Goal: Transaction & Acquisition: Purchase product/service

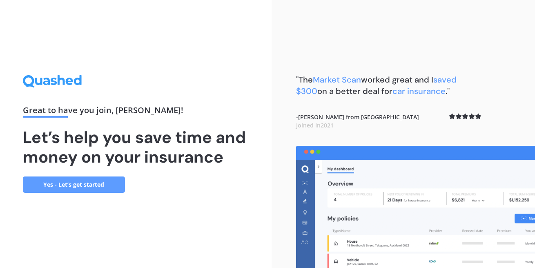
click at [70, 189] on link "Yes - Let’s get started" at bounding box center [74, 184] width 102 height 16
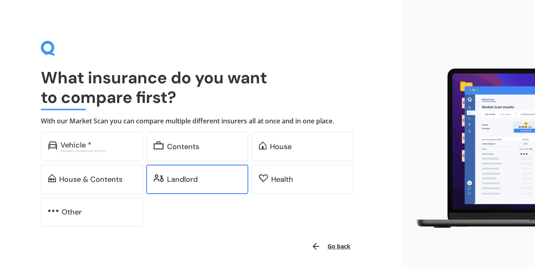
click at [163, 179] on img at bounding box center [158, 178] width 10 height 8
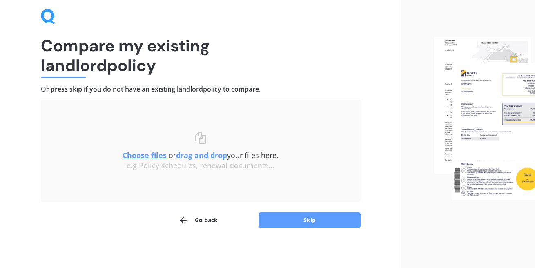
scroll to position [33, 0]
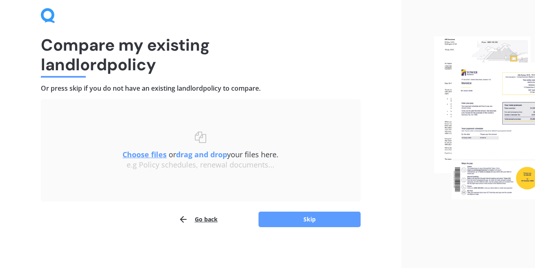
click at [145, 153] on u "Choose files" at bounding box center [144, 154] width 44 height 10
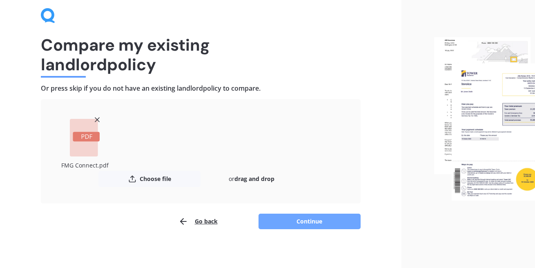
click at [324, 221] on button "Continue" at bounding box center [309, 221] width 102 height 16
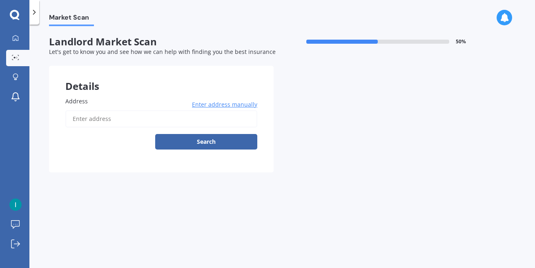
click at [142, 116] on input "Address" at bounding box center [161, 118] width 192 height 17
type input "284A Whangarata Road, Tuakau 2694"
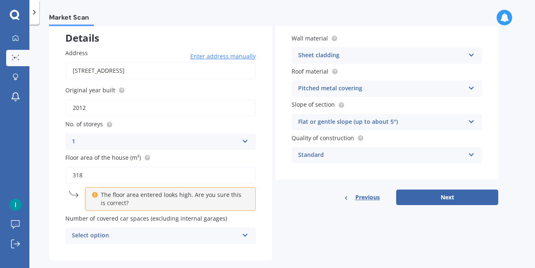
scroll to position [63, 0]
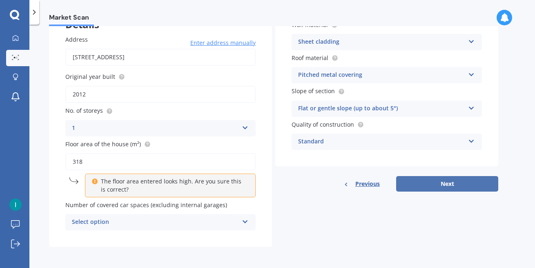
click at [454, 186] on button "Next" at bounding box center [447, 184] width 102 height 16
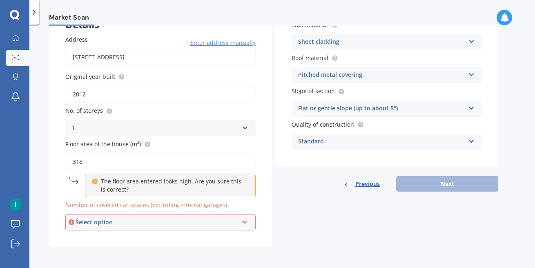
click at [174, 228] on div "Select option 0 1 2 3 4 5+" at bounding box center [160, 222] width 190 height 16
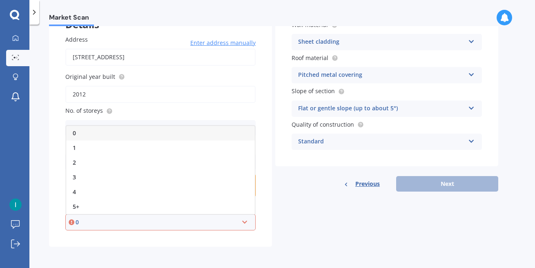
click at [177, 222] on div "0" at bounding box center [156, 221] width 162 height 9
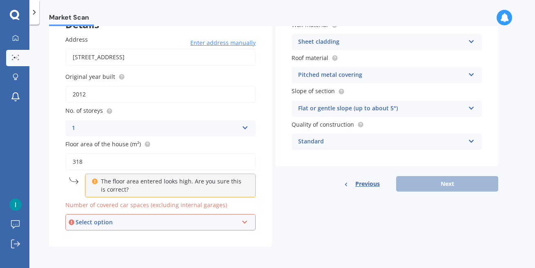
click at [177, 222] on div "Select option" at bounding box center [156, 221] width 162 height 9
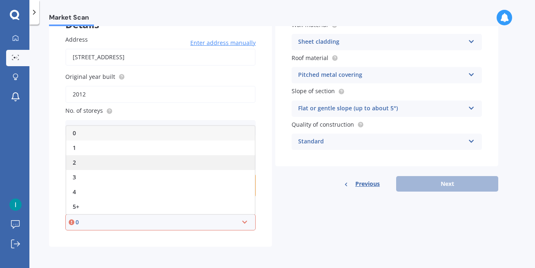
click at [177, 165] on div "2" at bounding box center [160, 162] width 189 height 15
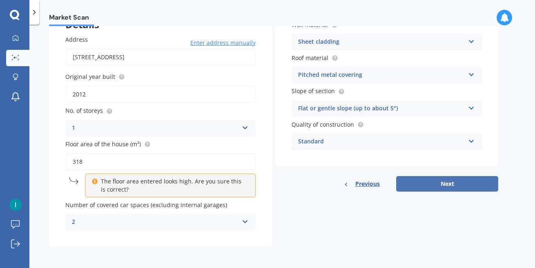
click at [433, 183] on button "Next" at bounding box center [447, 184] width 102 height 16
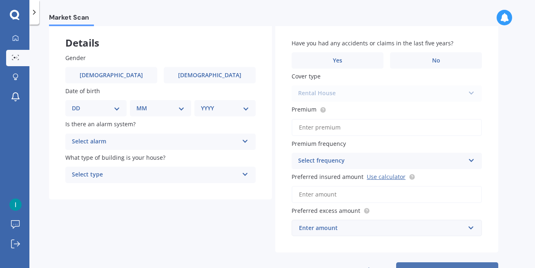
scroll to position [60, 0]
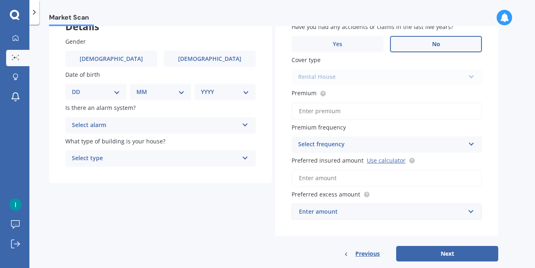
click at [410, 45] on label "No" at bounding box center [436, 44] width 92 height 16
click at [0, 0] on input "No" at bounding box center [0, 0] width 0 height 0
click at [408, 48] on label "No" at bounding box center [436, 44] width 92 height 16
click at [0, 0] on input "No" at bounding box center [0, 0] width 0 height 0
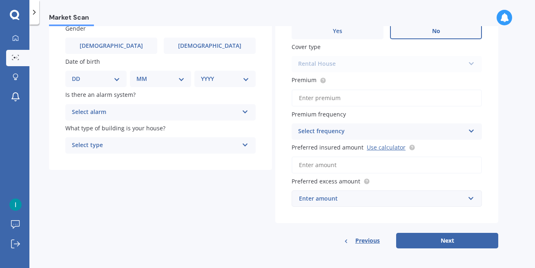
scroll to position [73, 0]
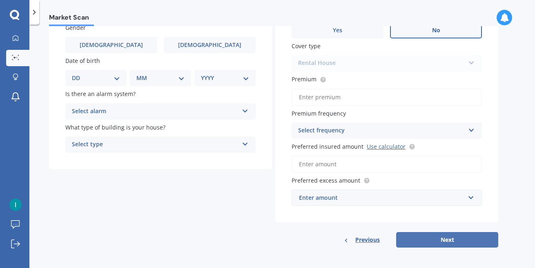
click at [420, 235] on button "Next" at bounding box center [447, 240] width 102 height 16
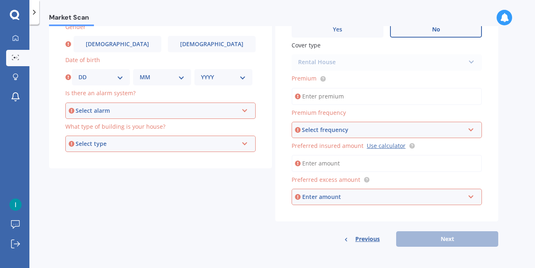
scroll to position [0, 0]
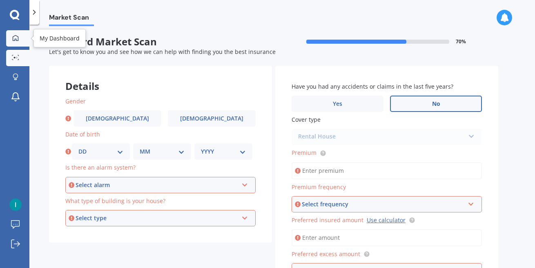
click at [17, 44] on link "My Dashboard" at bounding box center [17, 38] width 23 height 16
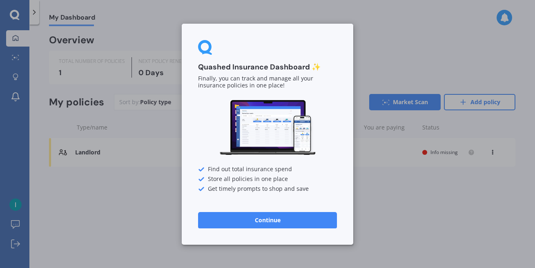
click at [314, 222] on button "Continue" at bounding box center [267, 219] width 139 height 16
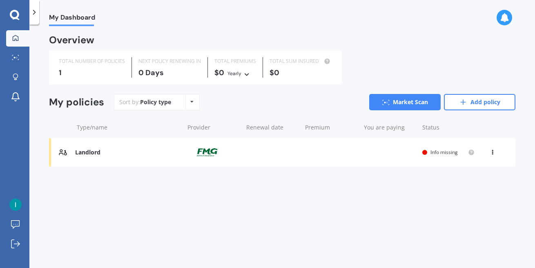
click at [444, 151] on span "Info missing" at bounding box center [443, 152] width 27 height 7
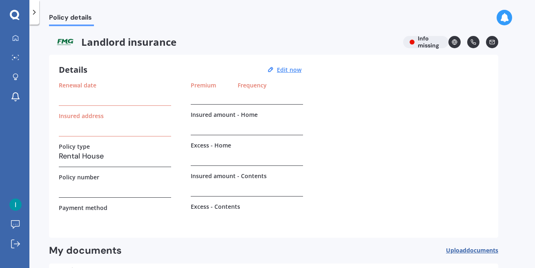
click at [233, 100] on div "Premium Frequency" at bounding box center [247, 93] width 112 height 23
click at [18, 39] on icon at bounding box center [15, 38] width 7 height 7
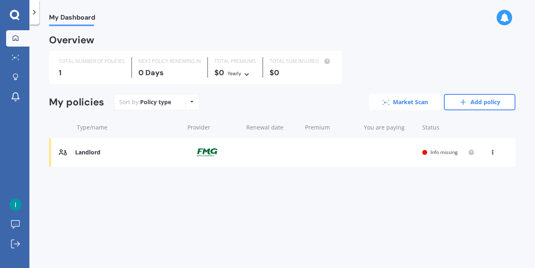
click at [399, 104] on link "Market Scan" at bounding box center [404, 102] width 71 height 16
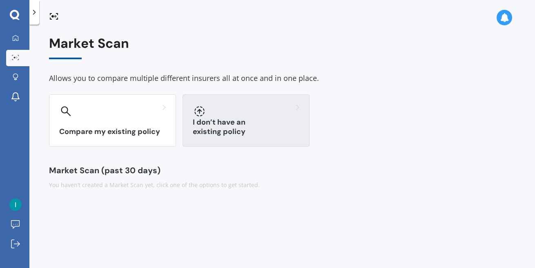
click at [217, 118] on div "I don’t have an existing policy" at bounding box center [245, 120] width 127 height 52
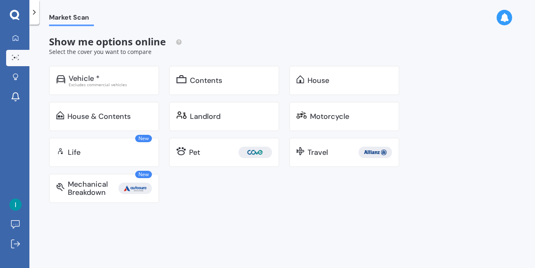
click at [217, 118] on div "Landlord" at bounding box center [205, 116] width 31 height 8
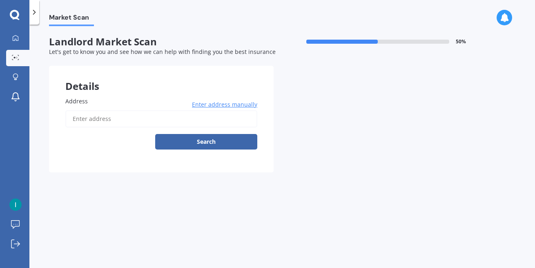
click at [111, 123] on input "Address" at bounding box center [161, 118] width 192 height 17
type input "[STREET_ADDRESS]"
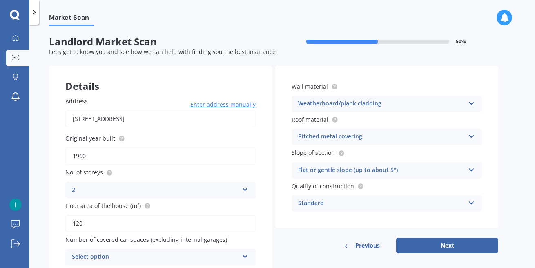
scroll to position [36, 0]
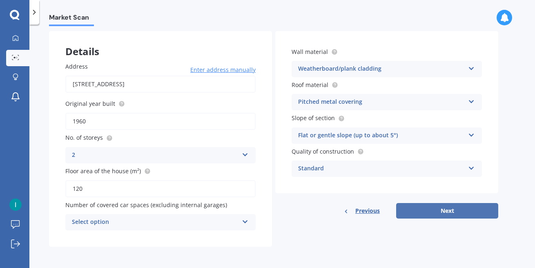
click at [469, 214] on button "Next" at bounding box center [447, 211] width 102 height 16
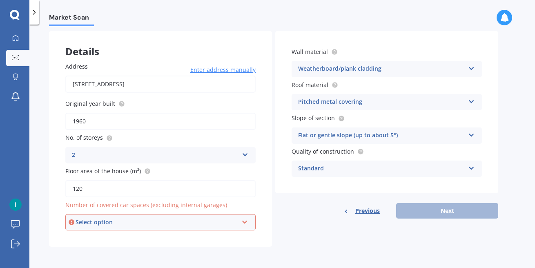
click at [193, 222] on div "Select option" at bounding box center [156, 221] width 162 height 9
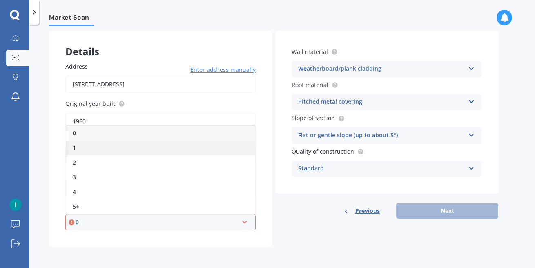
click at [187, 152] on div "1" at bounding box center [160, 147] width 189 height 15
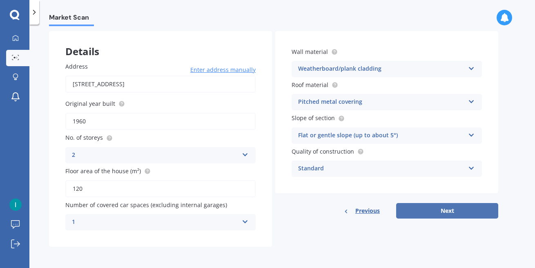
click at [415, 213] on button "Next" at bounding box center [447, 211] width 102 height 16
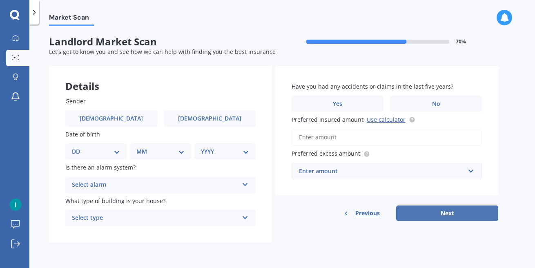
scroll to position [0, 0]
click at [118, 127] on div "Gender Male Female Date of birth DD 01 02 03 04 05 06 07 08 09 10 11 12 13 14 1…" at bounding box center [160, 161] width 223 height 162
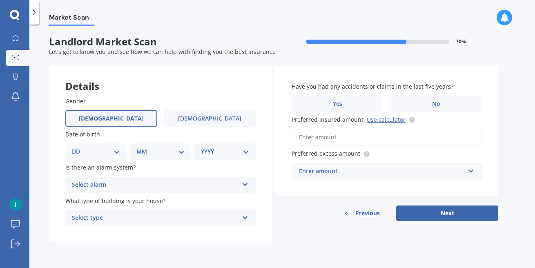
click at [120, 120] on label "Male" at bounding box center [111, 118] width 92 height 16
click at [0, 0] on input "Male" at bounding box center [0, 0] width 0 height 0
select select "11"
click option "11" at bounding box center [0, 0] width 0 height 0
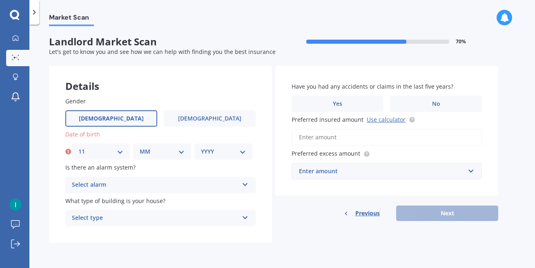
click at [140, 147] on select "MM 01 02 03 04 05 06 07 08 09 10 11 12" at bounding box center [162, 151] width 45 height 9
select select "09"
click option "09" at bounding box center [0, 0] width 0 height 0
click at [201, 147] on select "YYYY 2009 2008 2007 2006 2005 2004 2003 2002 2001 2000 1999 1998 1997 1996 1995…" at bounding box center [223, 151] width 45 height 9
select select "1986"
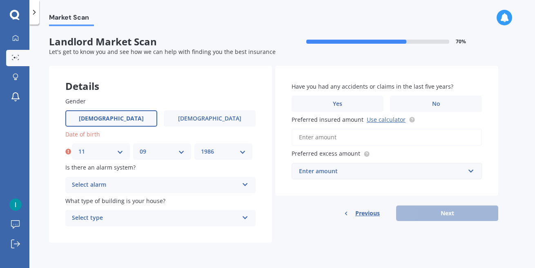
click option "1986" at bounding box center [0, 0] width 0 height 0
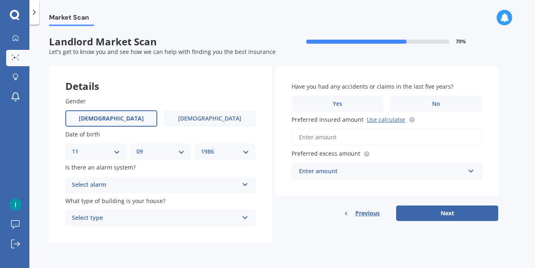
click at [118, 190] on div "Select alarm" at bounding box center [155, 185] width 166 height 10
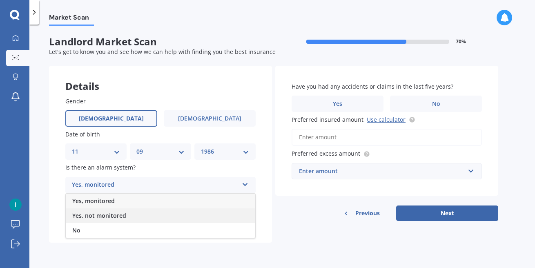
click at [121, 220] on div "Yes, not monitored" at bounding box center [160, 215] width 189 height 15
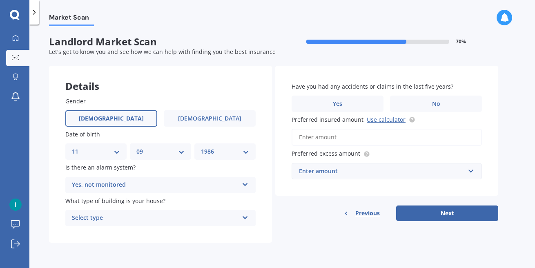
click at [140, 222] on div "Select type" at bounding box center [155, 218] width 166 height 10
click at [140, 240] on div "Gender Male Female Date of birth DD 01 02 03 04 05 06 07 08 09 10 11 12 13 14 1…" at bounding box center [160, 161] width 223 height 162
click at [146, 216] on div "Freestanding" at bounding box center [155, 218] width 166 height 10
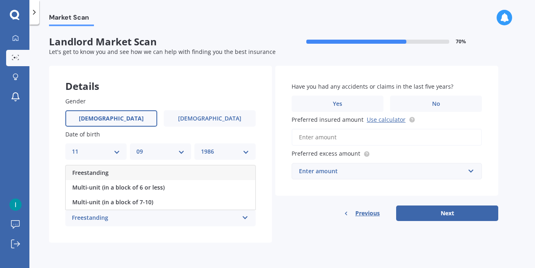
click at [157, 174] on div "Freestanding" at bounding box center [160, 172] width 189 height 15
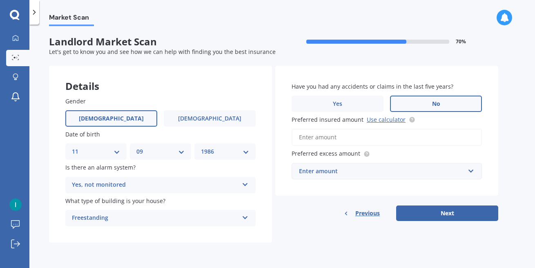
click at [427, 102] on label "No" at bounding box center [436, 103] width 92 height 16
click at [0, 0] on input "No" at bounding box center [0, 0] width 0 height 0
click at [379, 135] on input "Preferred insured amount Use calculator" at bounding box center [386, 137] width 190 height 17
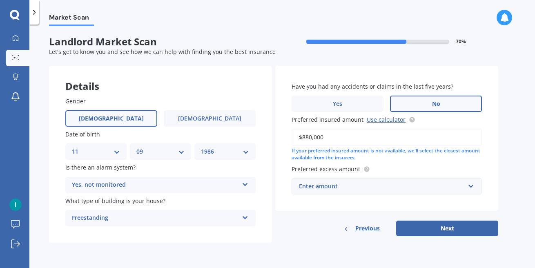
type input "$880,000"
click at [397, 171] on label "Preferred excess amount" at bounding box center [384, 168] width 187 height 9
click at [385, 191] on div "Enter amount" at bounding box center [382, 186] width 166 height 9
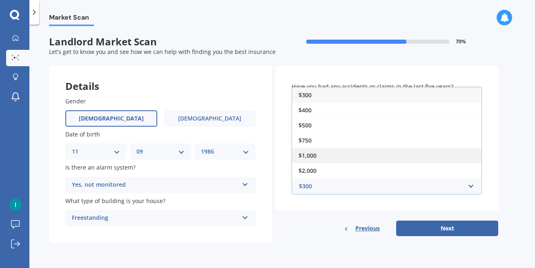
click at [379, 157] on div "$1,000" at bounding box center [386, 155] width 189 height 15
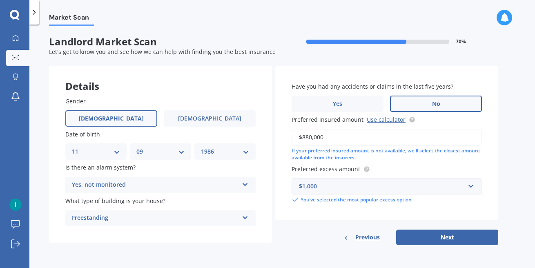
click at [456, 189] on div "$1,000" at bounding box center [382, 186] width 166 height 9
click at [467, 207] on div "Have you had any accidents or claims in the last five years? Yes No Preferred i…" at bounding box center [386, 143] width 223 height 154
click at [227, 186] on div "Yes, not monitored" at bounding box center [155, 185] width 166 height 10
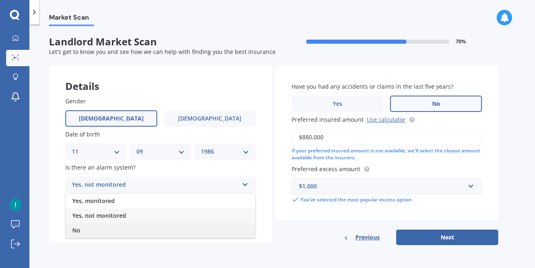
click at [195, 234] on div "No" at bounding box center [160, 230] width 189 height 15
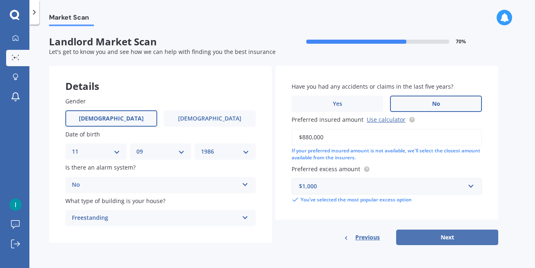
click at [460, 236] on button "Next" at bounding box center [447, 237] width 102 height 16
select select "11"
select select "09"
select select "1986"
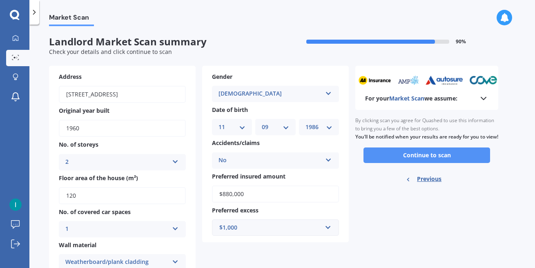
click at [411, 160] on button "Continue to scan" at bounding box center [426, 155] width 126 height 16
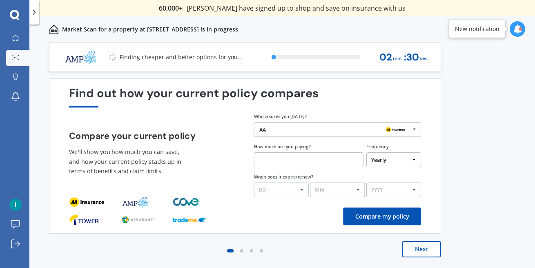
click at [377, 130] on div "AA" at bounding box center [334, 129] width 151 height 6
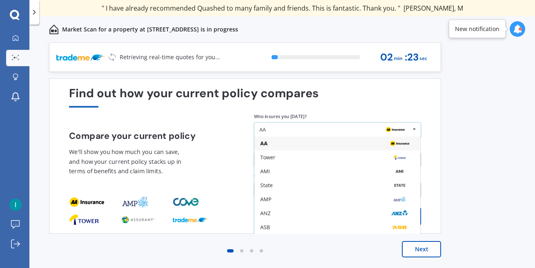
click at [379, 132] on div "AA" at bounding box center [334, 129] width 151 height 6
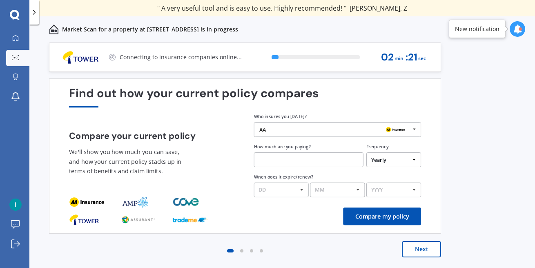
click at [382, 130] on div at bounding box center [394, 129] width 29 height 9
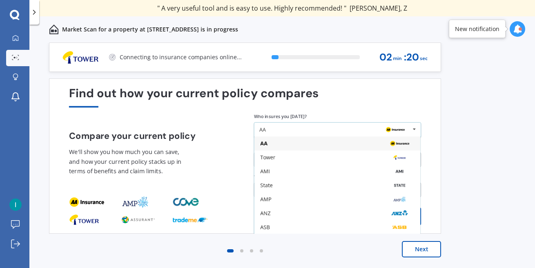
scroll to position [53, 0]
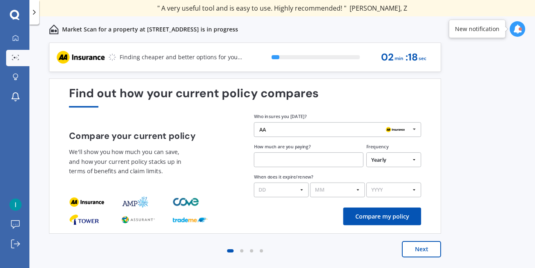
click at [436, 141] on div "Find out how your current policy compares Compare your current policy We'll sho…" at bounding box center [245, 155] width 392 height 155
click at [417, 251] on button "Next" at bounding box center [421, 249] width 39 height 16
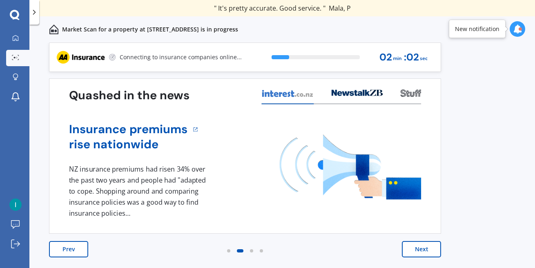
click at [417, 251] on button "Next" at bounding box center [421, 249] width 39 height 16
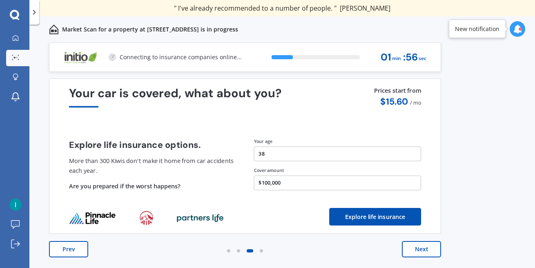
click at [417, 251] on button "Next" at bounding box center [421, 249] width 39 height 16
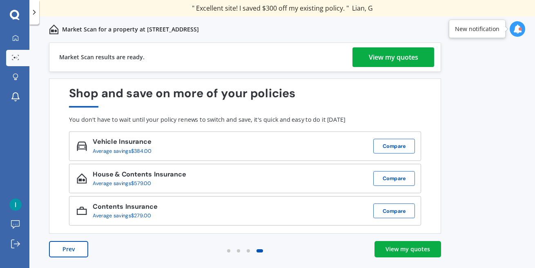
click at [377, 57] on div "View my quotes" at bounding box center [392, 57] width 49 height 20
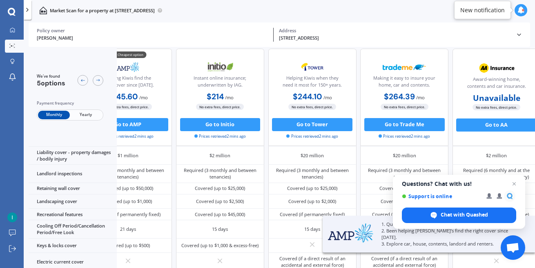
scroll to position [85, 41]
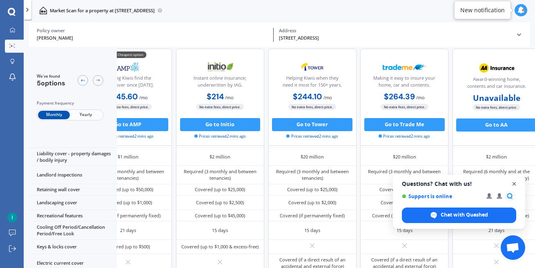
click at [513, 185] on span "Open chat" at bounding box center [514, 184] width 10 height 10
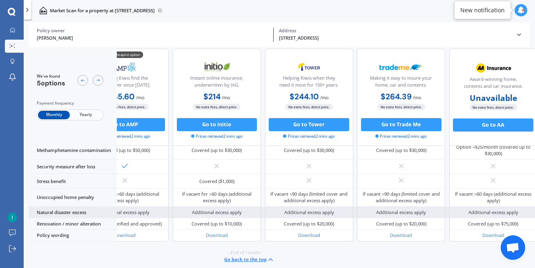
scroll to position [415, 0]
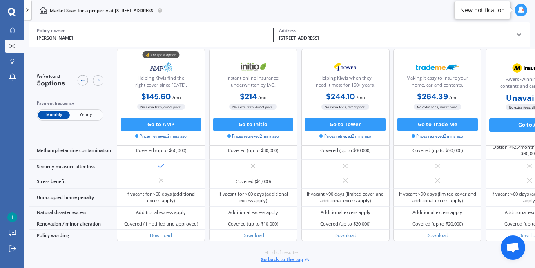
click at [85, 116] on span "Yearly" at bounding box center [86, 115] width 32 height 9
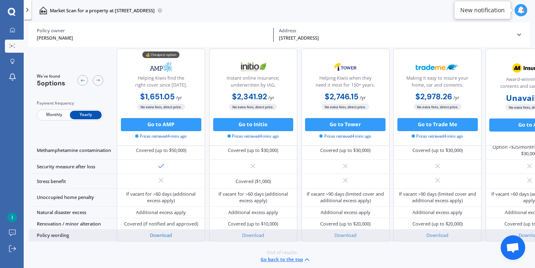
click at [164, 232] on link "Download" at bounding box center [161, 235] width 22 height 6
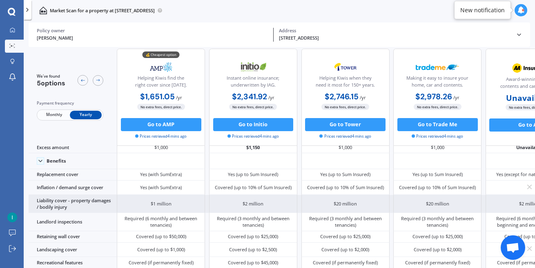
scroll to position [30, 0]
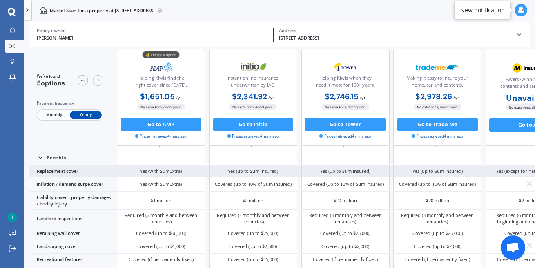
click at [184, 174] on div "Yes (with SumExtra)" at bounding box center [161, 171] width 88 height 11
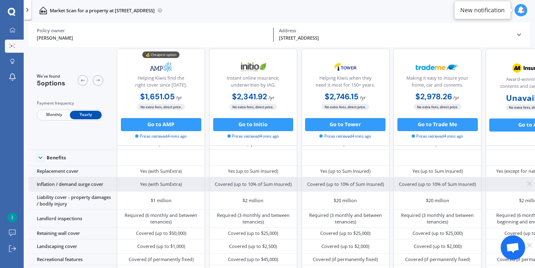
click at [183, 182] on div "Yes (with SumExtra)" at bounding box center [161, 184] width 88 height 14
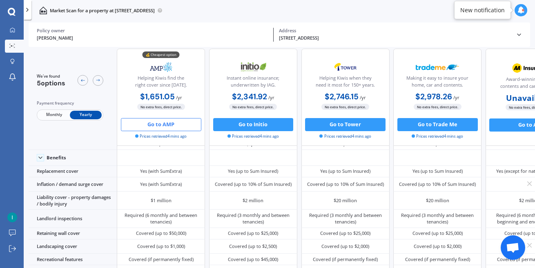
click at [179, 125] on button "Go to AMP" at bounding box center [161, 124] width 80 height 13
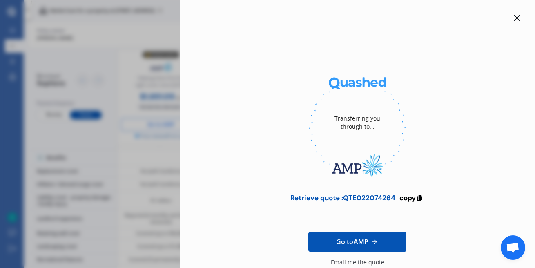
click at [519, 16] on icon at bounding box center [517, 18] width 6 height 6
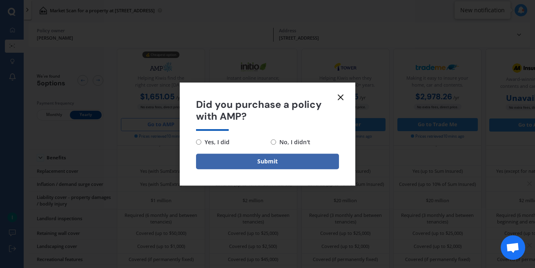
click at [339, 99] on line at bounding box center [340, 97] width 5 height 5
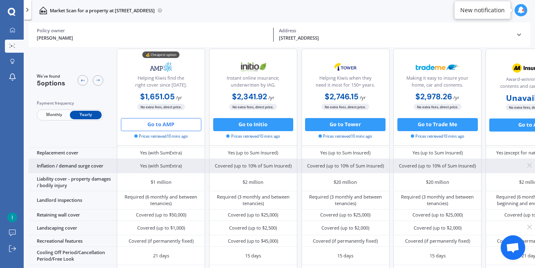
scroll to position [0, 0]
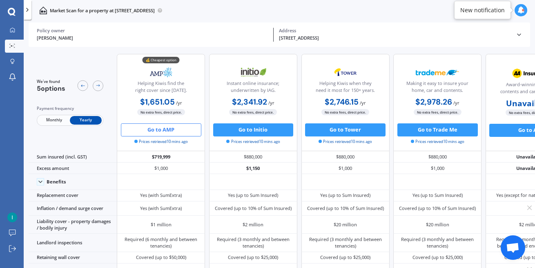
click at [53, 120] on span "Monthly" at bounding box center [54, 120] width 32 height 9
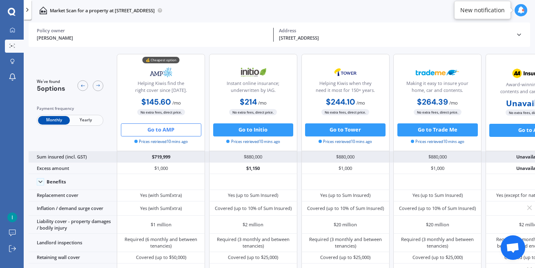
click at [254, 156] on div "$880,000" at bounding box center [253, 156] width 88 height 11
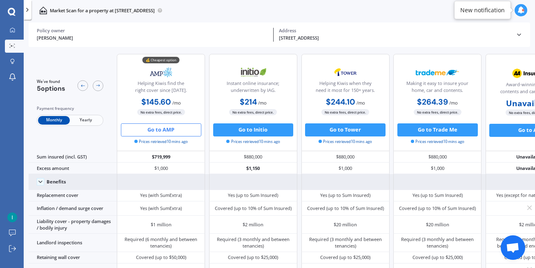
click at [269, 176] on div at bounding box center [253, 182] width 88 height 16
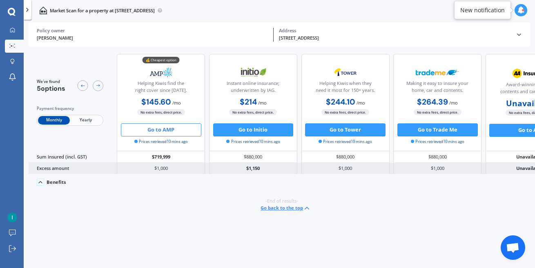
click at [264, 166] on div "$1,150" at bounding box center [253, 167] width 88 height 11
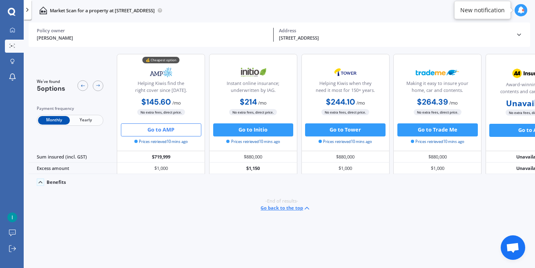
click at [47, 180] on div "Benefits" at bounding box center [57, 182] width 20 height 6
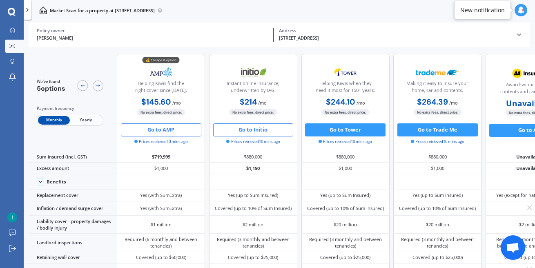
click at [268, 126] on button "Go to Initio" at bounding box center [253, 129] width 80 height 13
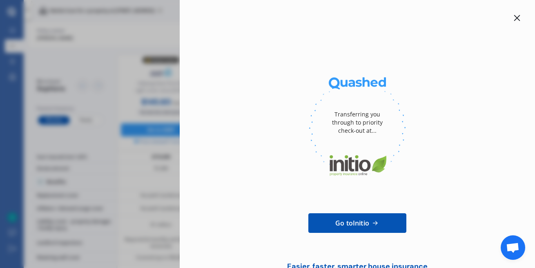
click at [515, 19] on icon at bounding box center [516, 18] width 7 height 7
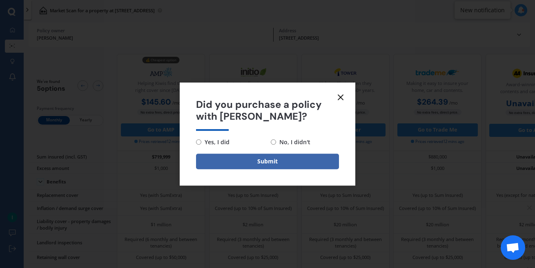
click at [344, 98] on icon at bounding box center [340, 97] width 10 height 10
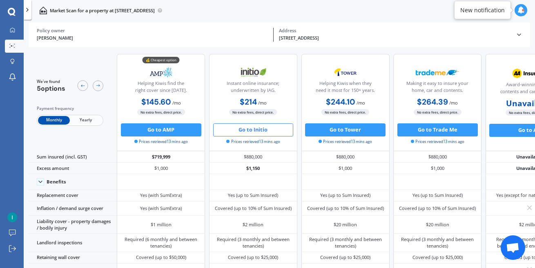
click at [235, 35] on div "[PERSON_NAME]" at bounding box center [152, 38] width 231 height 7
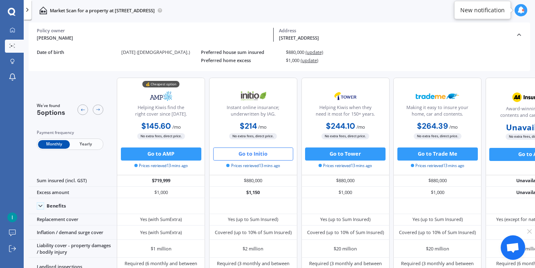
click at [317, 53] on span "(update)" at bounding box center [314, 52] width 18 height 6
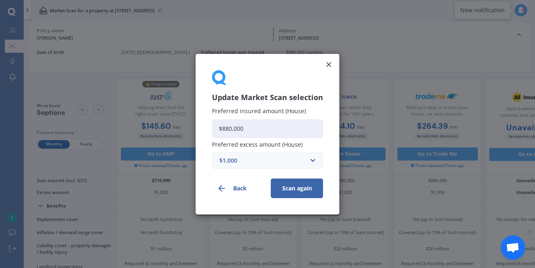
click at [268, 126] on input "$880,000" at bounding box center [267, 128] width 111 height 19
type input "$550,000"
click at [267, 165] on input "text" at bounding box center [265, 160] width 104 height 16
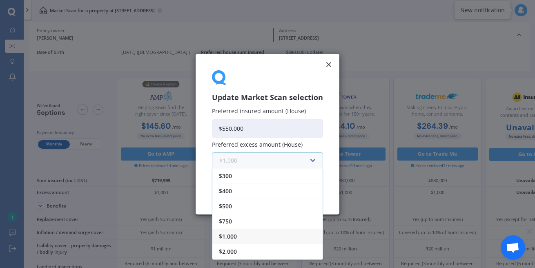
click at [267, 164] on input "text" at bounding box center [265, 160] width 104 height 16
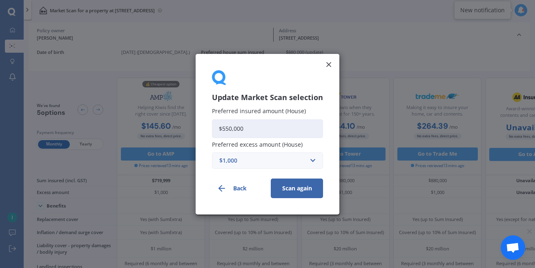
click at [326, 164] on div "Update Market Scan selection Preferred insured amount (House) $550,000 Preferre…" at bounding box center [267, 134] width 144 height 160
click at [299, 189] on button "Scan again" at bounding box center [297, 188] width 52 height 20
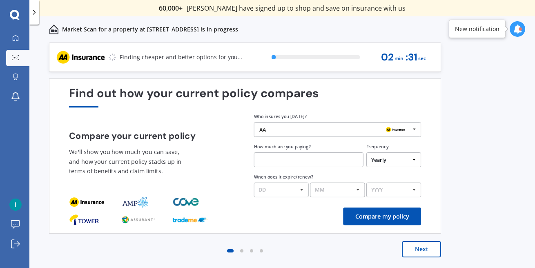
click at [413, 246] on button "Next" at bounding box center [421, 249] width 39 height 16
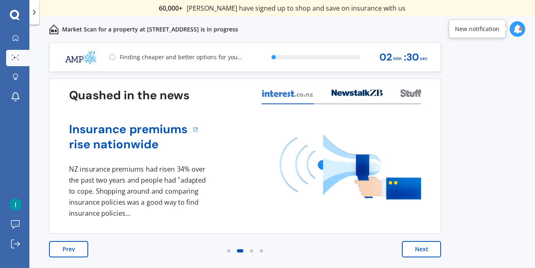
click at [410, 247] on button "Next" at bounding box center [421, 249] width 39 height 16
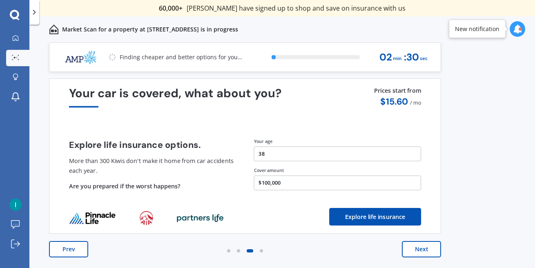
click at [410, 247] on button "Next" at bounding box center [421, 249] width 39 height 16
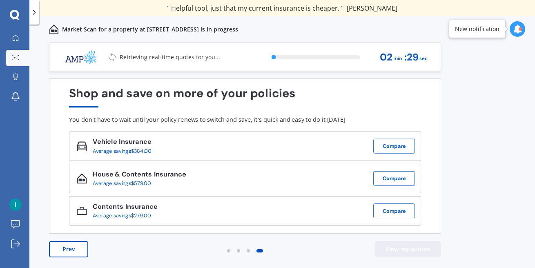
click at [409, 244] on button "View my quotes" at bounding box center [407, 249] width 67 height 16
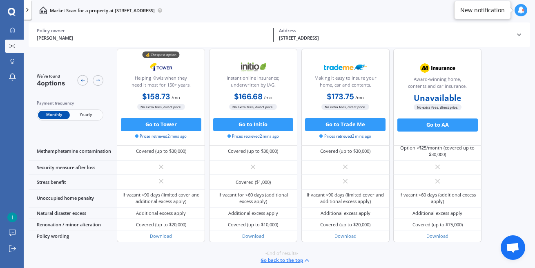
scroll to position [415, 0]
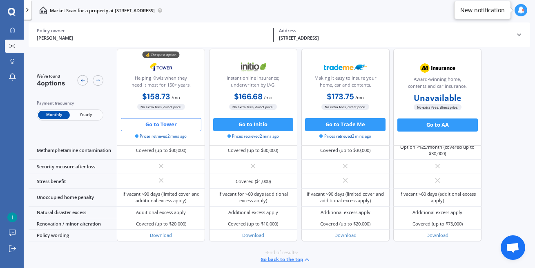
click at [173, 125] on button "Go to Tower" at bounding box center [161, 124] width 80 height 13
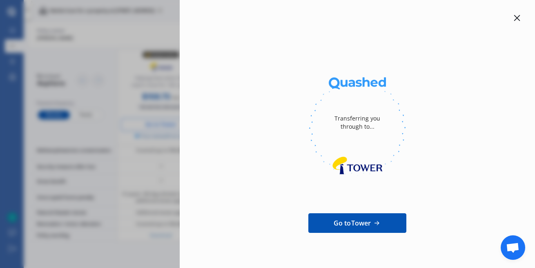
click at [519, 18] on icon at bounding box center [516, 18] width 7 height 7
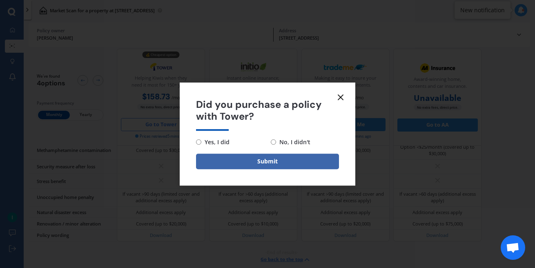
click at [343, 97] on icon at bounding box center [340, 97] width 10 height 10
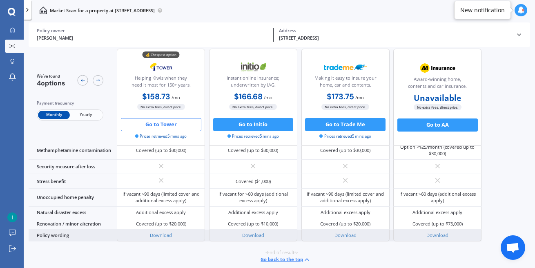
click at [161, 237] on div "Download" at bounding box center [161, 234] width 88 height 11
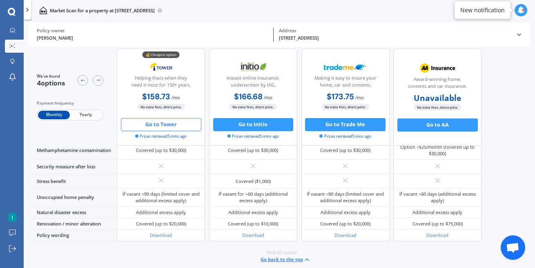
click at [171, 126] on button "Go to Tower" at bounding box center [161, 124] width 80 height 13
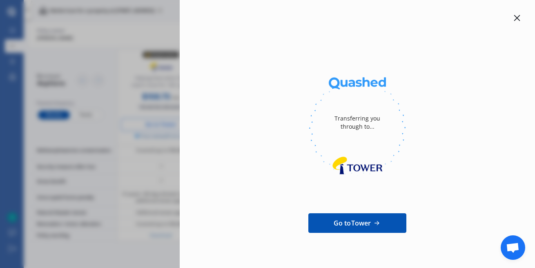
click at [519, 22] on div at bounding box center [517, 18] width 10 height 10
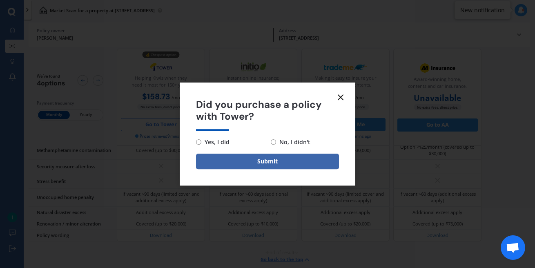
click at [341, 99] on icon at bounding box center [340, 97] width 10 height 10
